Goal: Navigation & Orientation: Find specific page/section

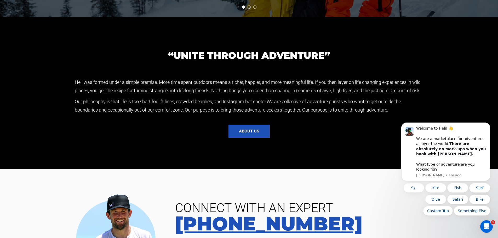
scroll to position [1151, 0]
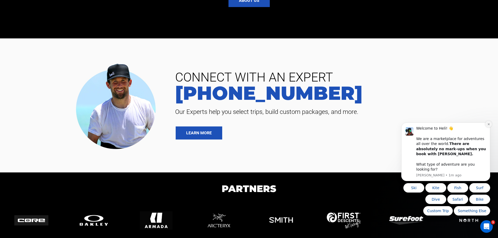
click at [489, 125] on icon "Dismiss notification" at bounding box center [489, 125] width 2 height 2
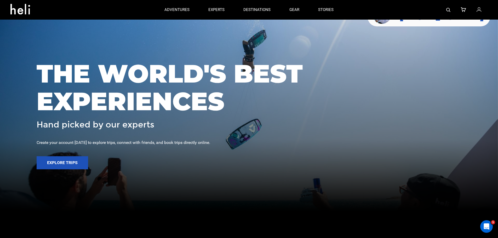
scroll to position [0, 0]
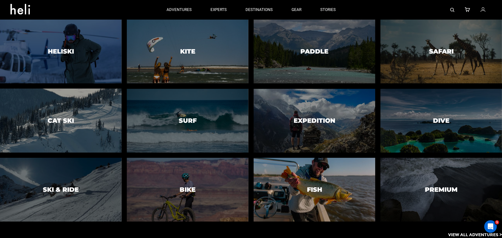
click at [331, 191] on div at bounding box center [315, 189] width 124 height 65
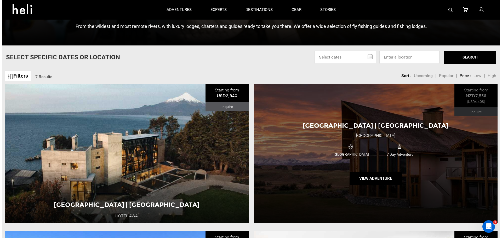
scroll to position [157, 0]
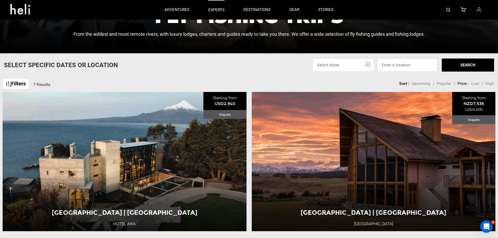
click at [214, 12] on p "experts" at bounding box center [217, 9] width 16 height 5
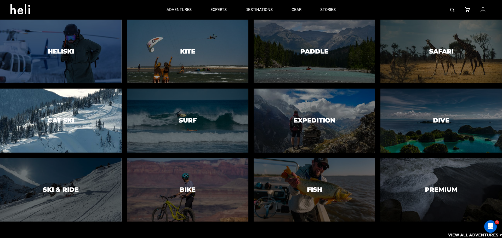
click at [87, 123] on div at bounding box center [61, 120] width 124 height 65
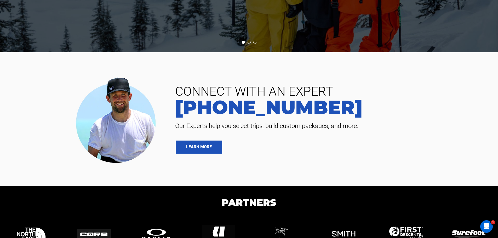
scroll to position [2348, 0]
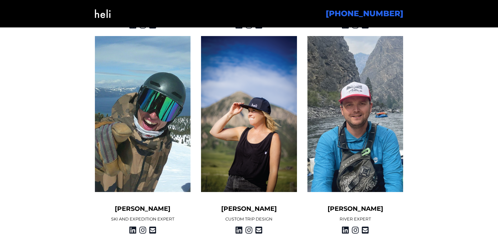
scroll to position [628, 0]
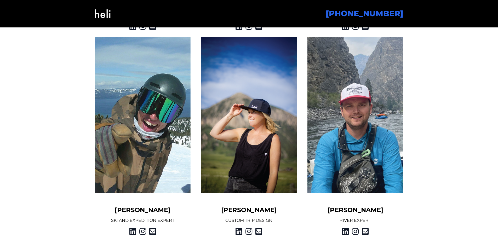
click at [224, 157] on img at bounding box center [249, 115] width 96 height 156
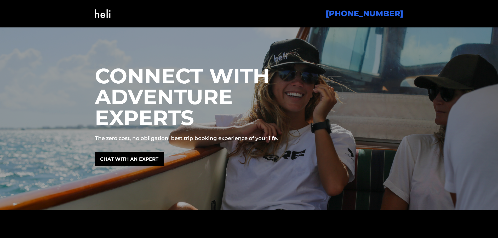
scroll to position [0, 0]
